Goal: Information Seeking & Learning: Learn about a topic

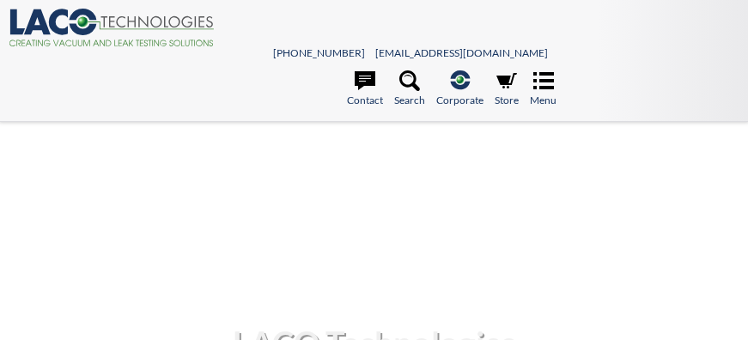
select select "Widget Language Translate"
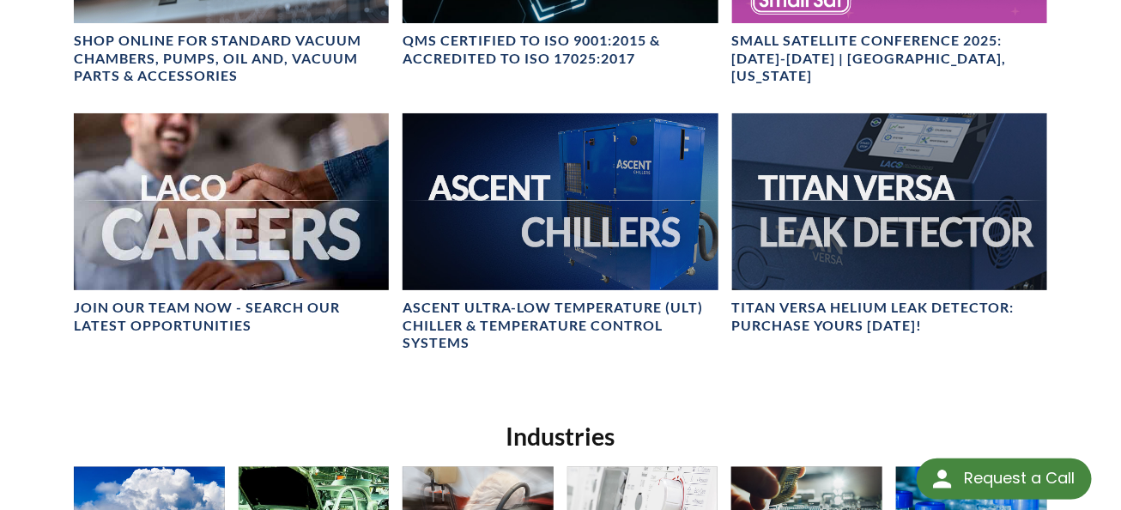
scroll to position [771, 0]
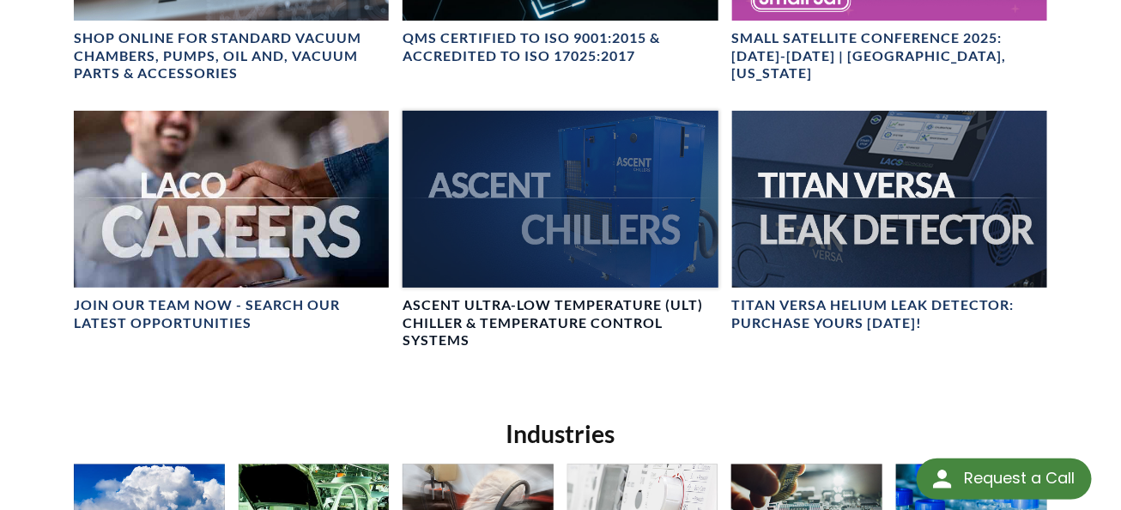
click at [579, 179] on div at bounding box center [560, 199] width 315 height 177
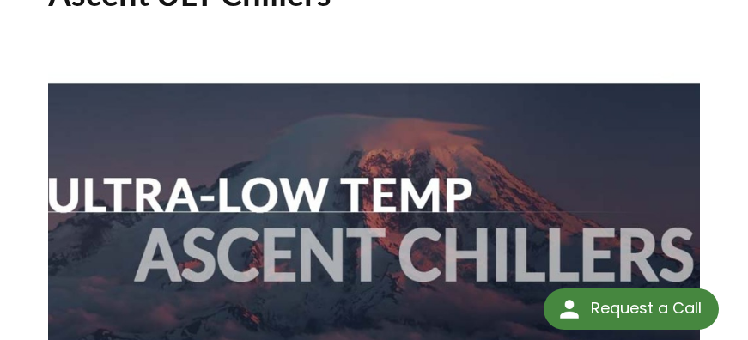
select select "Widget Language Translate"
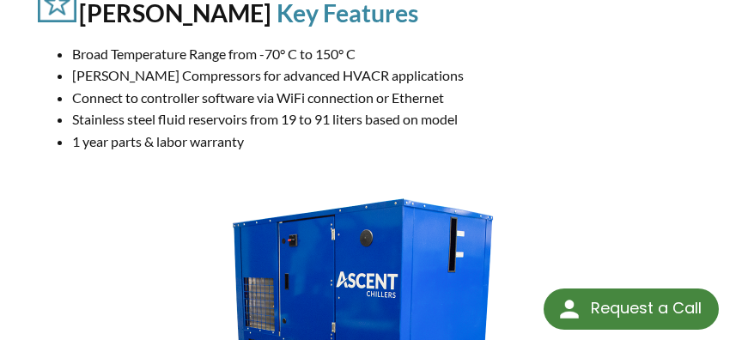
scroll to position [616, 0]
